Goal: Navigation & Orientation: Go to known website

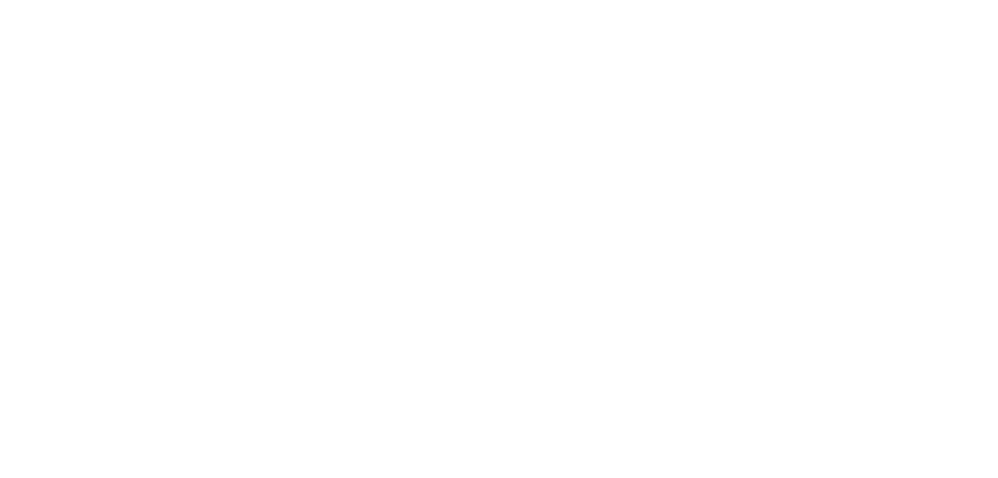
click at [131, 0] on html at bounding box center [499, 0] width 998 height 0
click at [67, 0] on html at bounding box center [499, 0] width 998 height 0
